Goal: Task Accomplishment & Management: Manage account settings

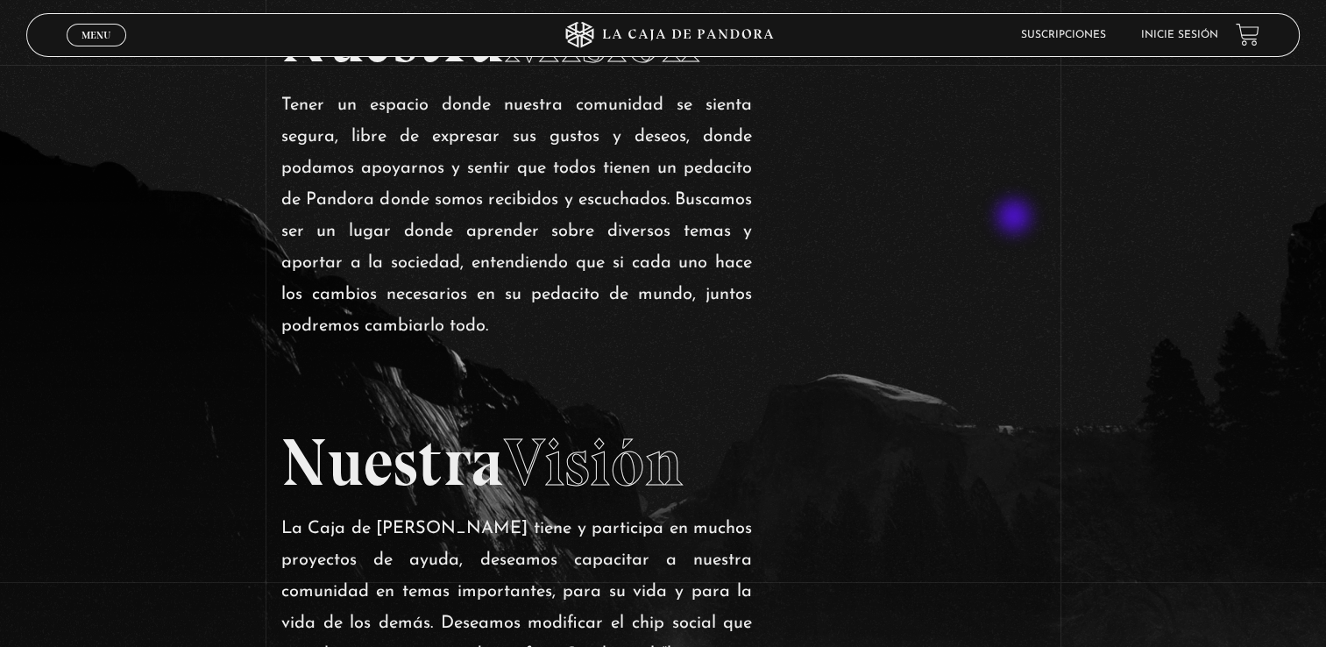
scroll to position [1661, 0]
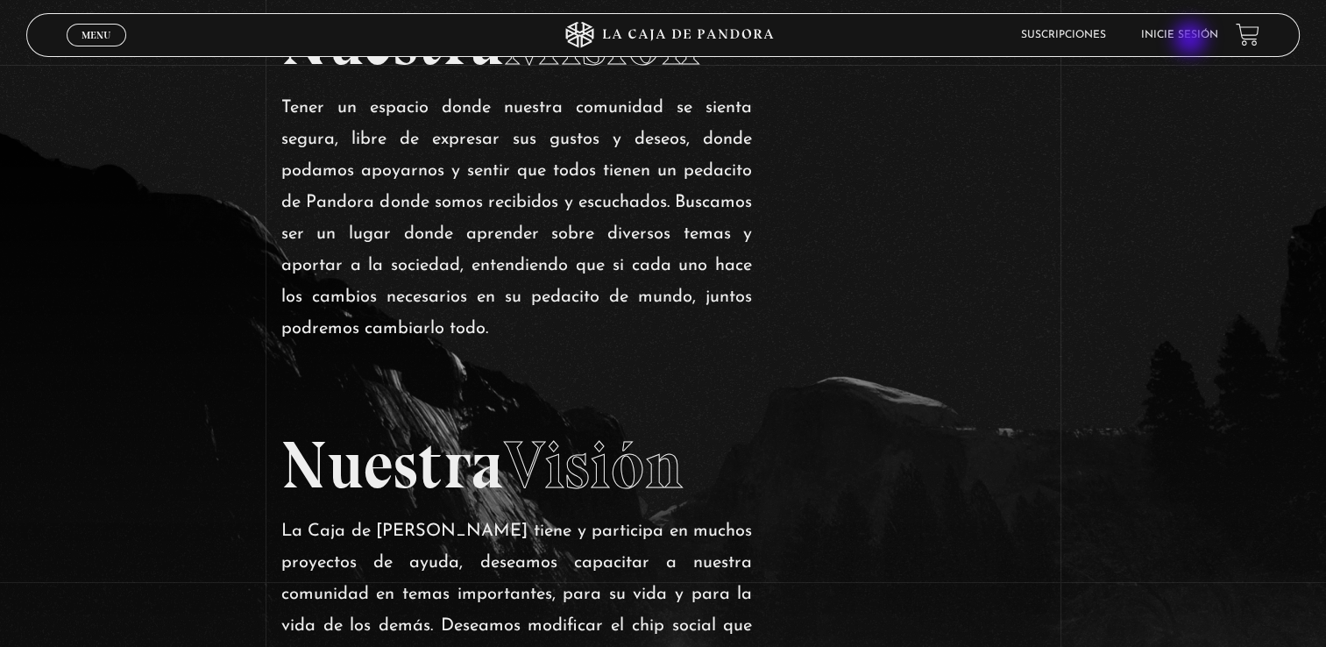
click at [1192, 40] on link "Inicie sesión" at bounding box center [1179, 35] width 77 height 11
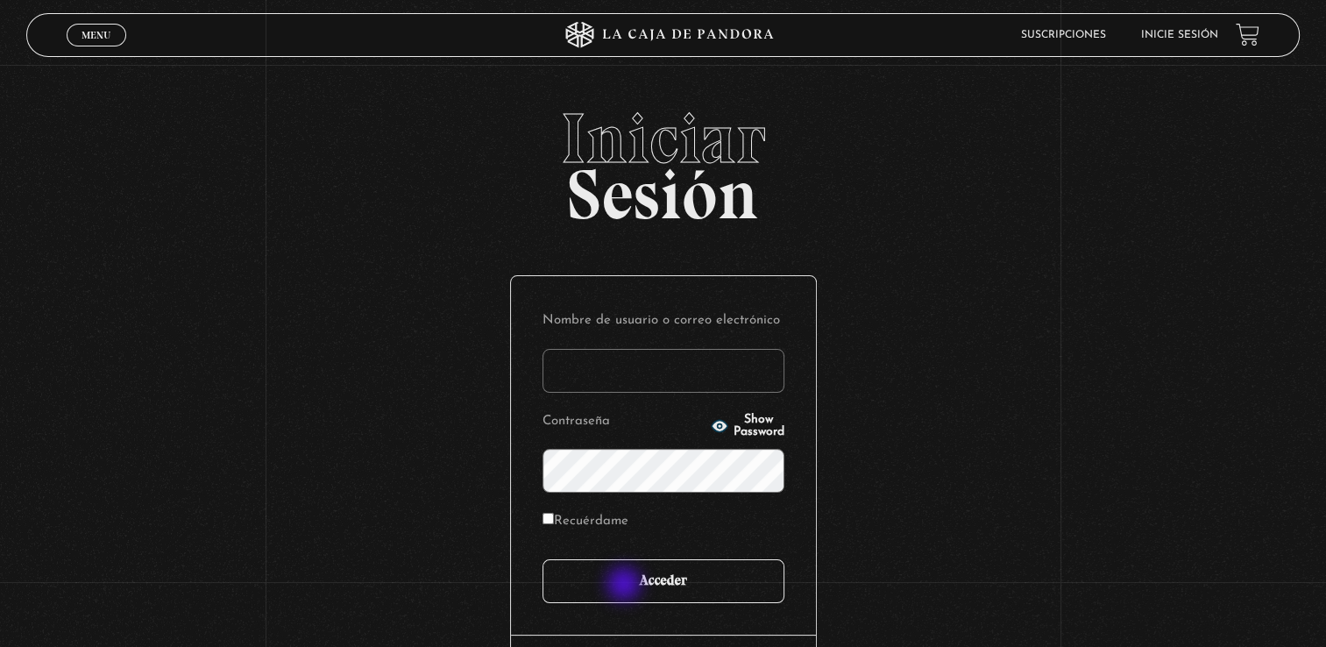
type input "[PERSON_NAME].[PERSON_NAME]"
click at [626, 586] on input "Acceder" at bounding box center [664, 581] width 242 height 44
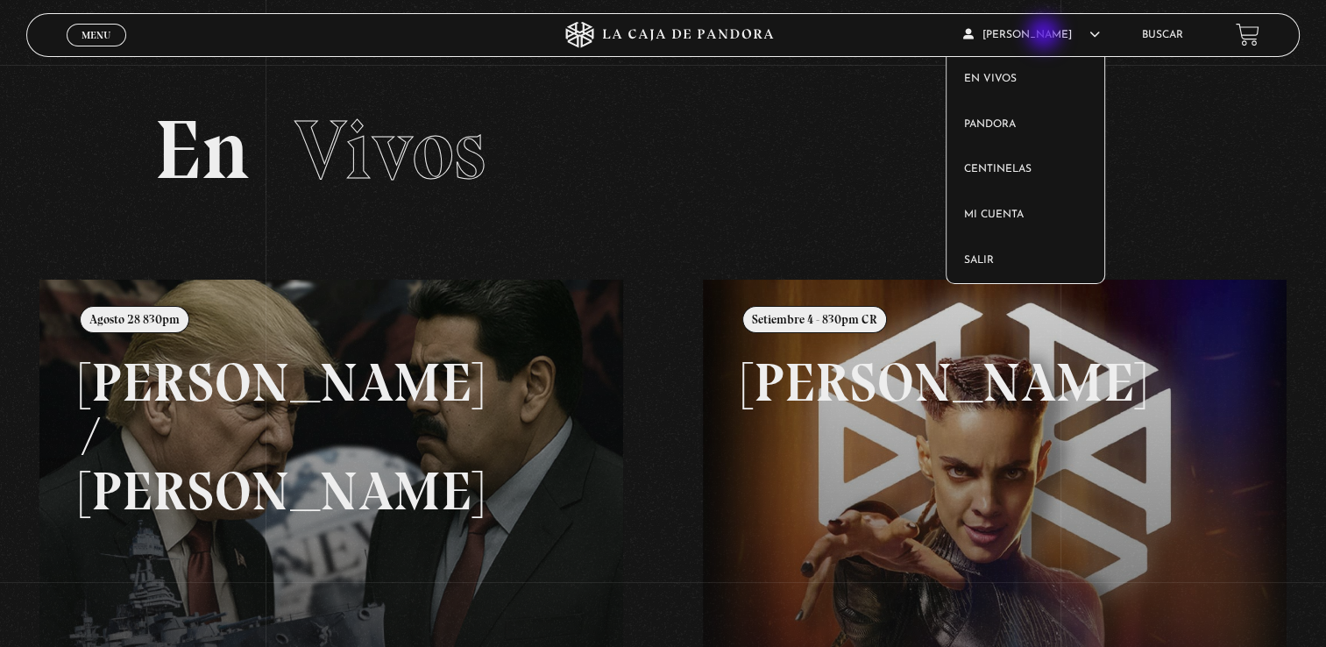
click at [1043, 36] on span "[PERSON_NAME]" at bounding box center [1031, 35] width 137 height 11
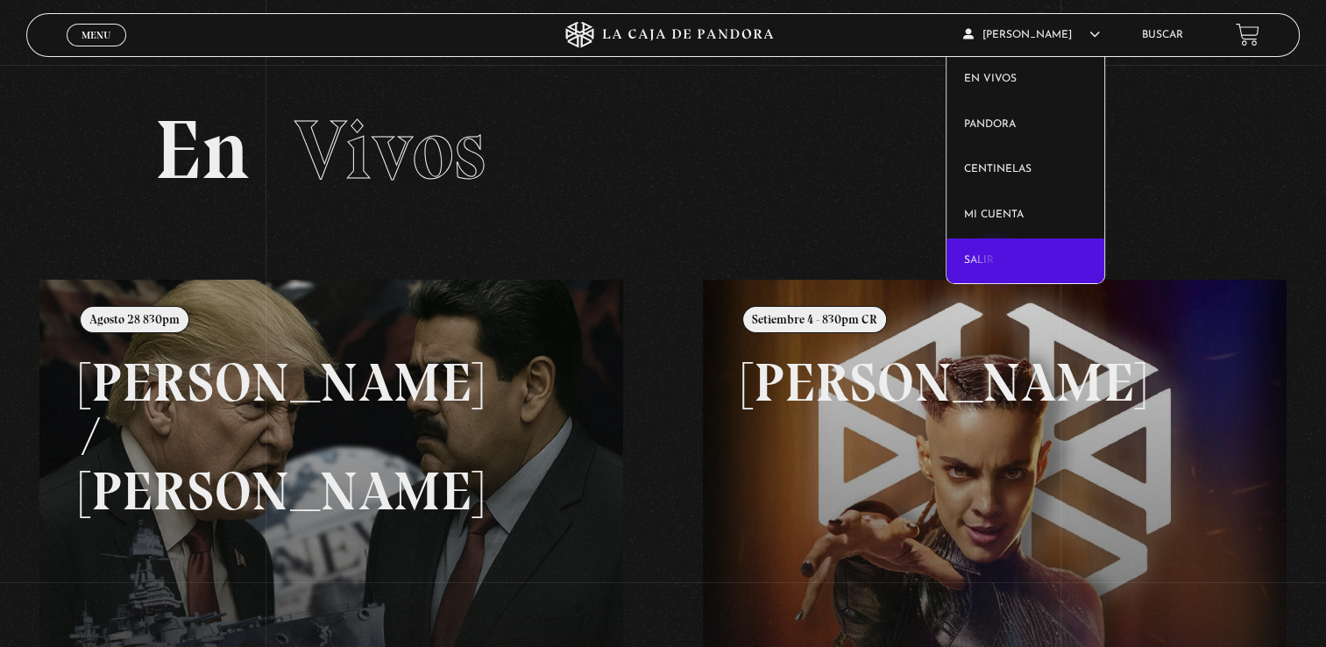
click at [997, 263] on link "Salir" at bounding box center [1026, 261] width 158 height 46
